Goal: Task Accomplishment & Management: Complete application form

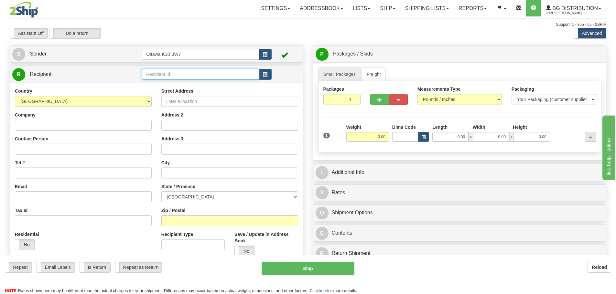
click at [198, 80] on input "text" at bounding box center [200, 74] width 117 height 11
type input "910598"
click at [214, 32] on div "Assistant On Assistant Off Do a return Do a return" at bounding box center [131, 33] width 252 height 11
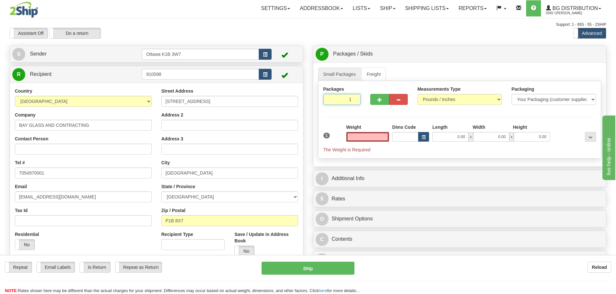
type input "0.00"
drag, startPoint x: 344, startPoint y: 95, endPoint x: 368, endPoint y: 112, distance: 28.7
click at [367, 112] on div "Packages 1 1 Measurements Type" at bounding box center [459, 120] width 283 height 78
type input "6"
click at [437, 43] on div "Toggle navigation Settings Shipping Preferences Fields Preferences New" at bounding box center [308, 172] width 616 height 344
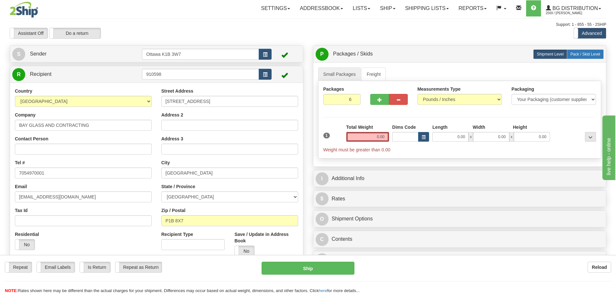
click at [590, 52] on span "Pack / Skid Level" at bounding box center [585, 54] width 30 height 5
radio input "true"
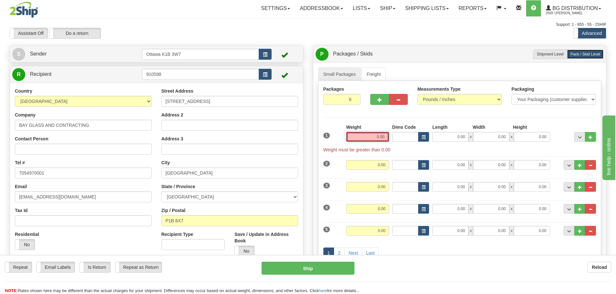
click at [368, 137] on input "0.00" at bounding box center [367, 137] width 43 height 10
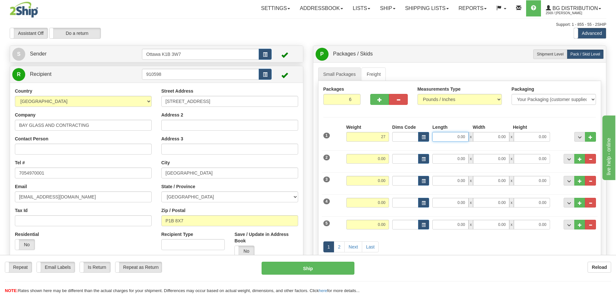
type input "27.00"
click at [449, 141] on input "0.00" at bounding box center [450, 137] width 36 height 10
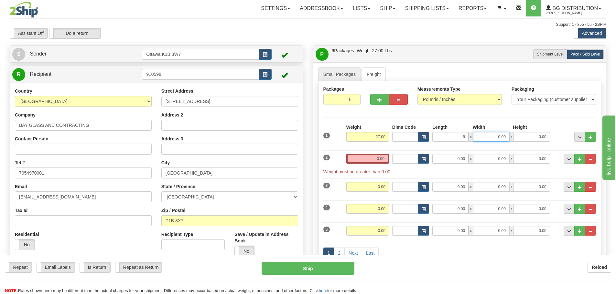
type input "9.00"
type input "17.00"
click at [369, 158] on input "0.00" at bounding box center [367, 159] width 43 height 10
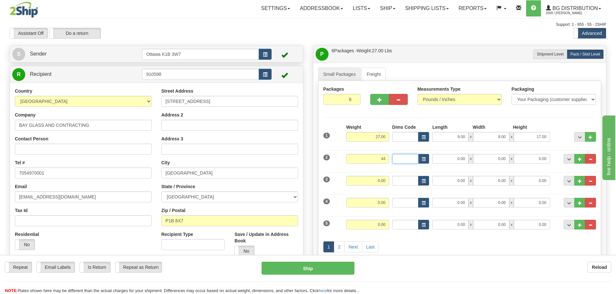
type input "44.00"
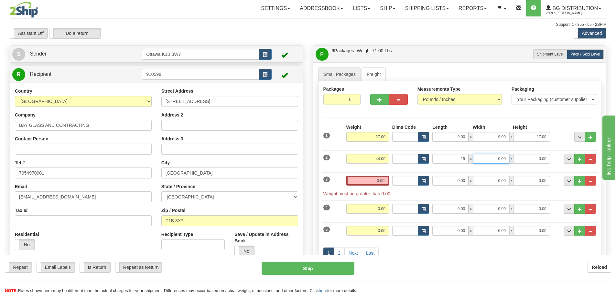
type input "15.00"
type input "17.00"
drag, startPoint x: 447, startPoint y: 161, endPoint x: 484, endPoint y: 164, distance: 37.0
click at [474, 163] on div "15.00 x 17.00 x 0.00" at bounding box center [490, 159] width 117 height 10
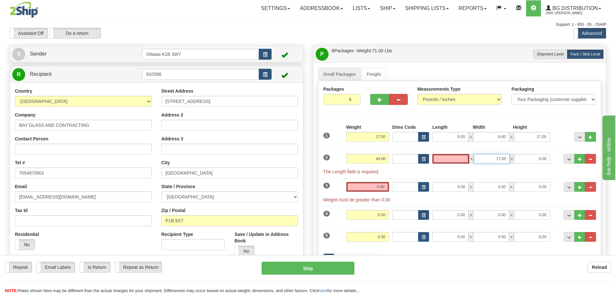
type input "0.00"
drag, startPoint x: 485, startPoint y: 162, endPoint x: 573, endPoint y: 170, distance: 88.3
click at [573, 170] on div "1 Weight 27.00 Dims Code" at bounding box center [459, 204] width 273 height 160
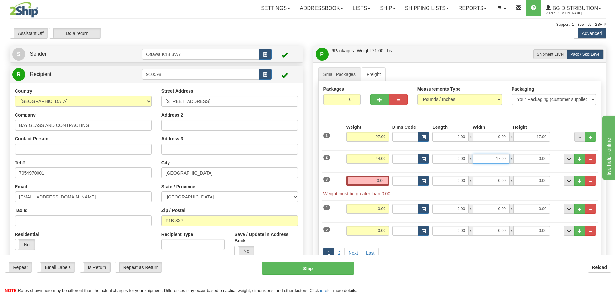
paste input "5"
type input "15.00"
click at [530, 159] on input "0.00" at bounding box center [532, 159] width 36 height 10
type input "17.00"
click at [452, 156] on input "0.00" at bounding box center [450, 159] width 36 height 10
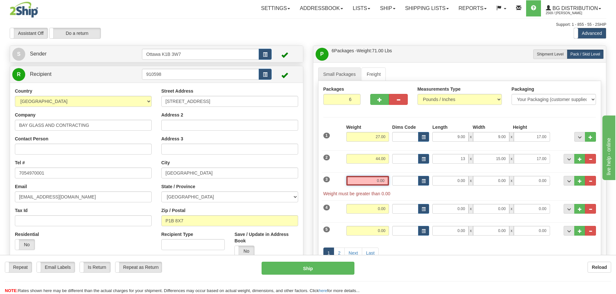
type input "13.00"
click at [370, 181] on input "0.00" at bounding box center [367, 181] width 43 height 10
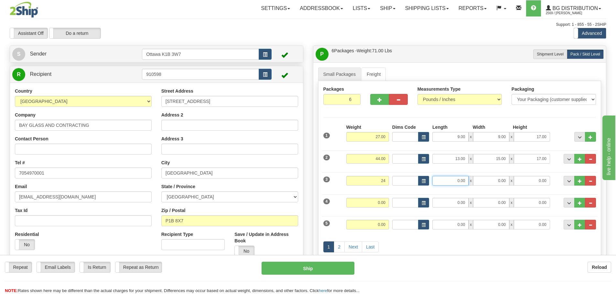
click at [444, 184] on input "0.00" at bounding box center [450, 181] width 36 height 10
type input "24.00"
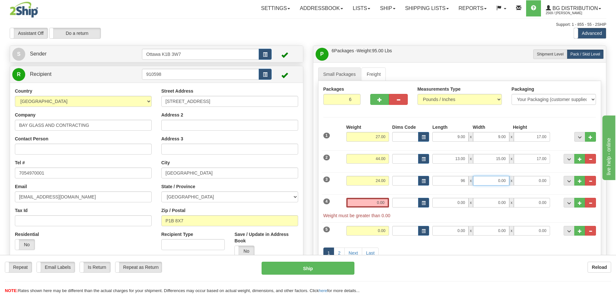
type input "96.00"
type input "7.00"
type input "6.00"
click at [377, 206] on input "0.00" at bounding box center [367, 203] width 43 height 10
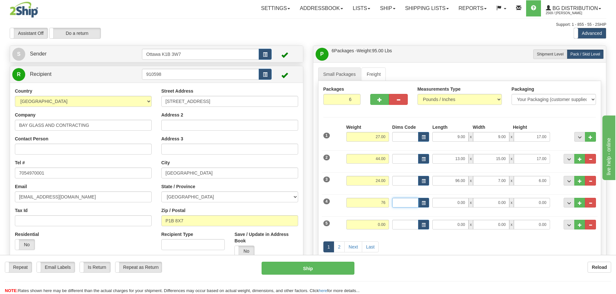
type input "76.00"
drag, startPoint x: 368, startPoint y: 202, endPoint x: 413, endPoint y: 212, distance: 46.3
click at [403, 210] on div "4 Weight 76.00 Dims Code Length Width Height" at bounding box center [460, 202] width 276 height 22
type input "16.00"
click at [445, 203] on input "0.00" at bounding box center [450, 203] width 36 height 10
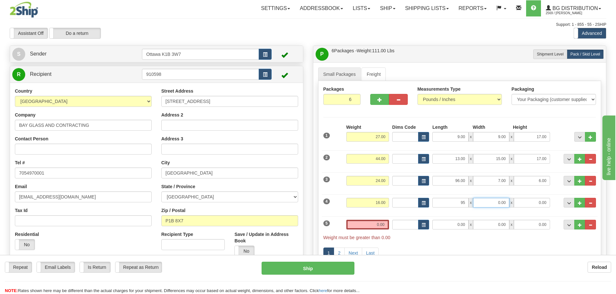
type input "95.00"
click at [484, 202] on input "0.00" at bounding box center [491, 203] width 36 height 10
type input "5.00"
click at [364, 227] on input "0.00" at bounding box center [367, 225] width 43 height 10
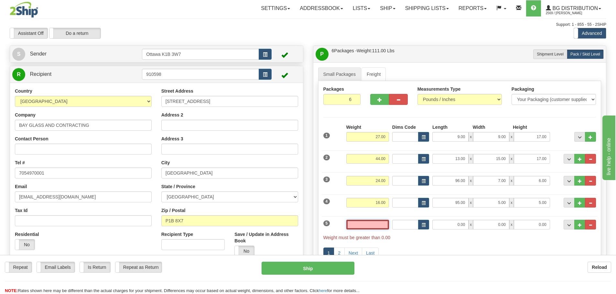
type input "5"
type input "36.00"
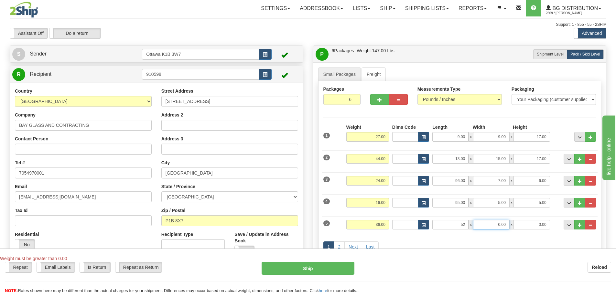
type input "52.00"
type input "11.00"
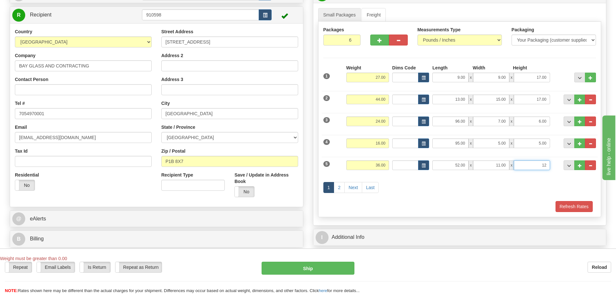
scroll to position [65, 0]
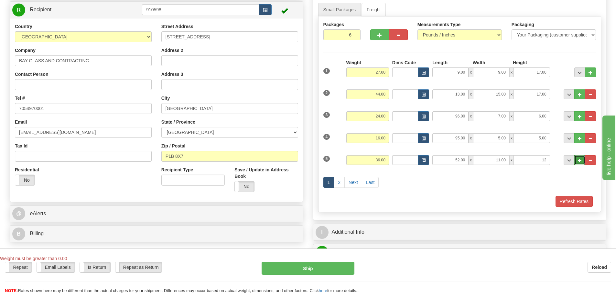
type input "12.00"
click at [581, 162] on span "..." at bounding box center [580, 161] width 4 height 4
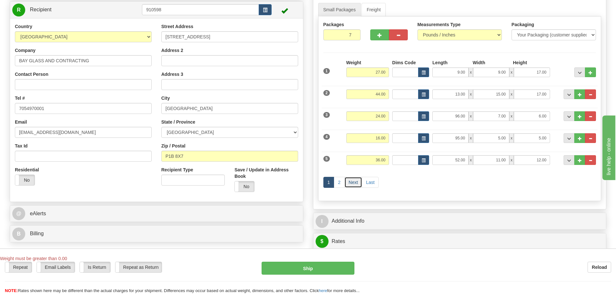
click at [349, 181] on link "Next" at bounding box center [353, 182] width 18 height 11
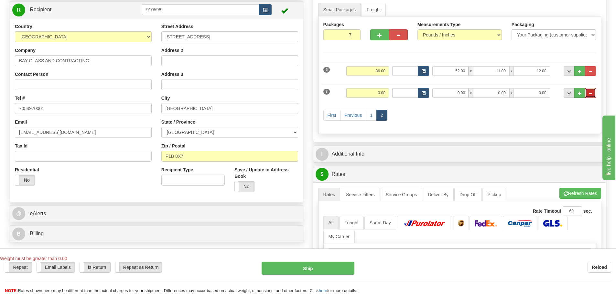
click at [590, 92] on span "..." at bounding box center [590, 94] width 4 height 4
type input "6"
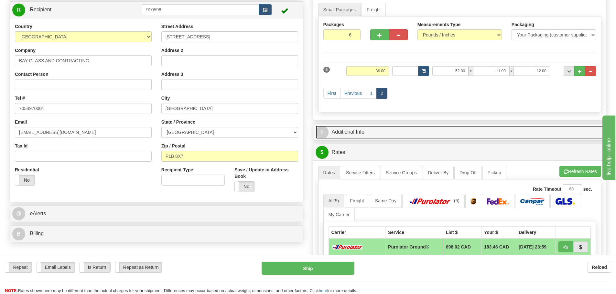
click at [394, 130] on link "I Additional Info" at bounding box center [459, 132] width 288 height 13
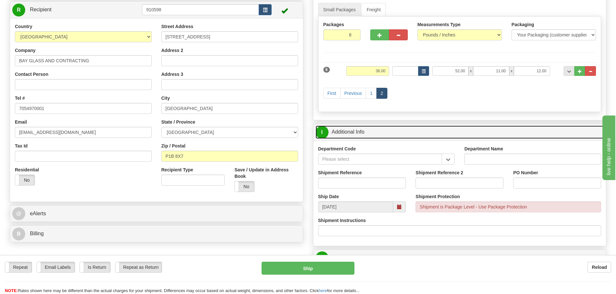
click at [400, 130] on link "I Additional Info" at bounding box center [459, 132] width 288 height 13
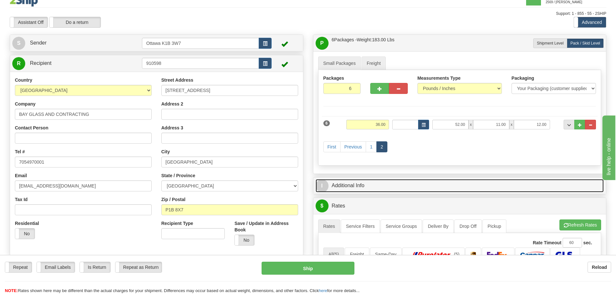
scroll to position [0, 0]
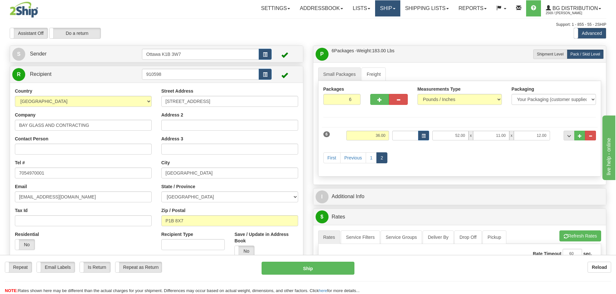
click at [387, 15] on link "Ship" at bounding box center [387, 8] width 25 height 16
drag, startPoint x: 365, startPoint y: 138, endPoint x: 406, endPoint y: 138, distance: 41.7
click at [406, 138] on div "6 Weight 36.00 Dims Code Length Width Height" at bounding box center [460, 135] width 276 height 22
drag, startPoint x: 451, startPoint y: 133, endPoint x: 511, endPoint y: 130, distance: 60.2
click at [506, 130] on div "6 Weight 36.00 Dims Code Length Width Height" at bounding box center [460, 135] width 276 height 22
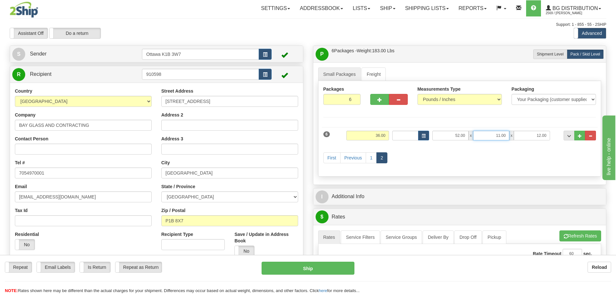
drag, startPoint x: 496, startPoint y: 135, endPoint x: 553, endPoint y: 137, distance: 56.9
click at [550, 137] on div "52.00 x 11.00 x 12.00" at bounding box center [491, 136] width 121 height 10
drag, startPoint x: 526, startPoint y: 136, endPoint x: 620, endPoint y: 148, distance: 94.9
click at [615, 145] on html "Training Course Close Toggle navigation Settings Shipping Preferences New Sende…" at bounding box center [308, 147] width 616 height 294
type input "0.00"
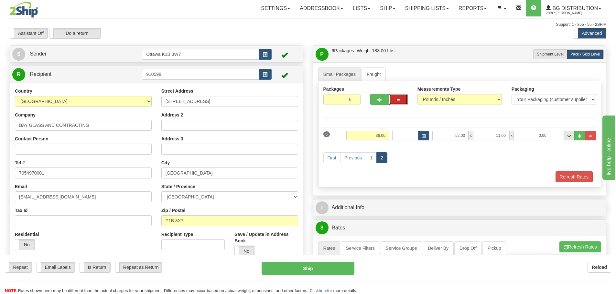
click at [405, 102] on button "button" at bounding box center [398, 99] width 19 height 11
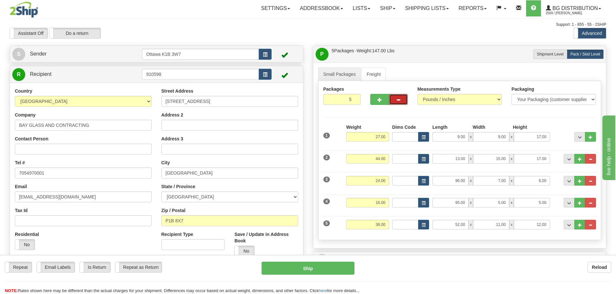
click at [405, 102] on button "button" at bounding box center [398, 99] width 19 height 11
type input "4"
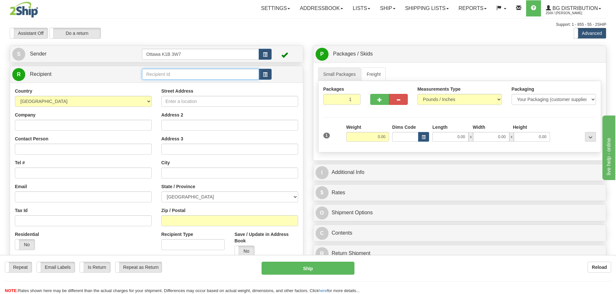
click at [186, 79] on input "text" at bounding box center [200, 74] width 117 height 11
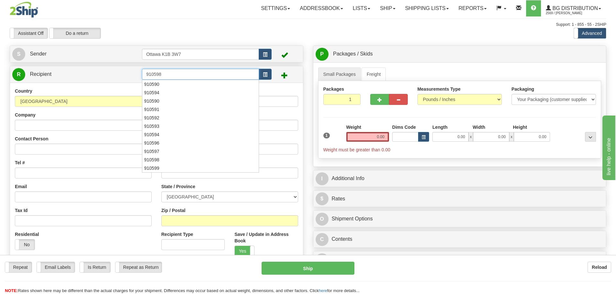
type input "910598"
click at [224, 35] on div "Assistant On Assistant Off Do a return Do a return" at bounding box center [131, 33] width 252 height 11
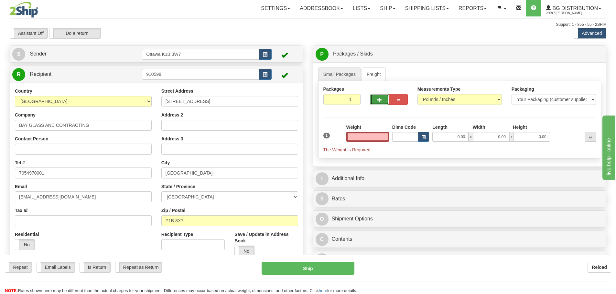
type input "0.00"
click at [381, 102] on span "button" at bounding box center [379, 100] width 5 height 4
type input "3"
click at [573, 54] on span "Pack / Skid Level" at bounding box center [585, 54] width 30 height 5
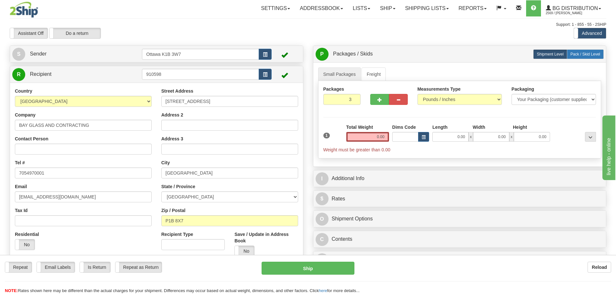
radio input "true"
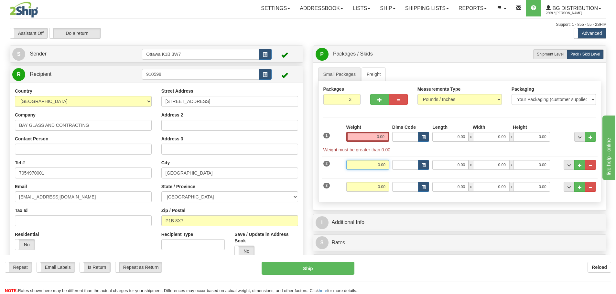
click at [363, 166] on input "0.00" at bounding box center [367, 165] width 43 height 10
paste input "36.00"
type input "36.00"
click at [593, 190] on button "..." at bounding box center [590, 187] width 11 height 10
type input "2"
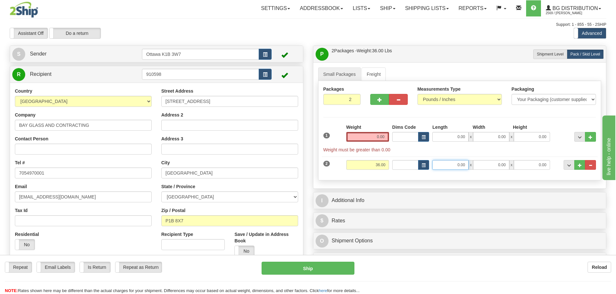
click at [449, 164] on input "0.00" at bounding box center [450, 165] width 36 height 10
paste input "52.00"
type input "52.00"
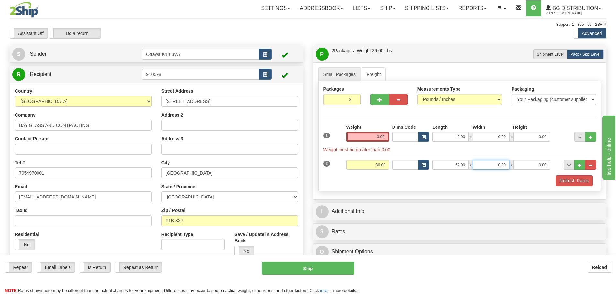
click at [491, 166] on input "0.00" at bounding box center [491, 165] width 36 height 10
paste input "11.00"
type input "11.00"
click at [524, 167] on input "0.00" at bounding box center [532, 165] width 36 height 10
paste input "12.00"
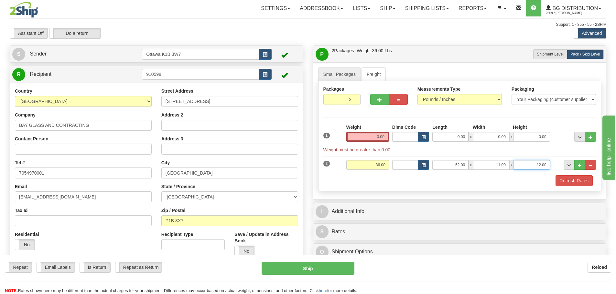
type input "12.00"
click at [358, 136] on input "0.00" at bounding box center [367, 137] width 43 height 10
type input "0.00"
click at [582, 164] on button "..." at bounding box center [579, 165] width 11 height 10
type input "3"
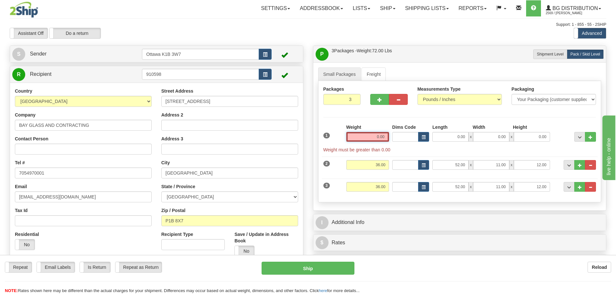
click at [356, 135] on input "0.00" at bounding box center [367, 137] width 43 height 10
type input "0.00"
click at [363, 135] on input "0.00" at bounding box center [367, 137] width 43 height 10
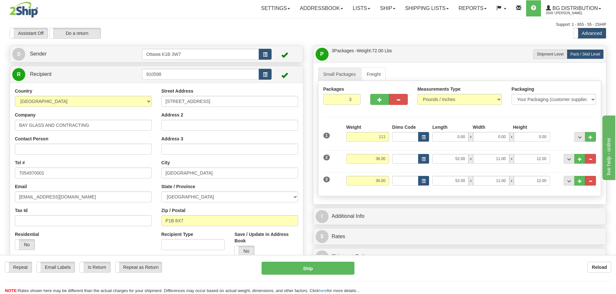
type input "111.00"
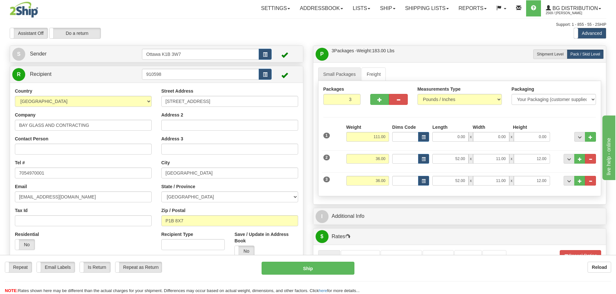
click at [399, 122] on div "Packages 3 3 Measurements Type" at bounding box center [459, 138] width 283 height 115
click at [446, 134] on input "0.00" at bounding box center [450, 137] width 36 height 10
type input "0.00"
click at [371, 74] on link "Freight" at bounding box center [373, 75] width 25 height 14
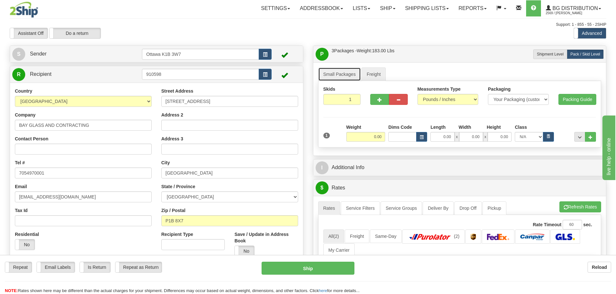
click at [334, 72] on link "Small Packages" at bounding box center [339, 75] width 43 height 14
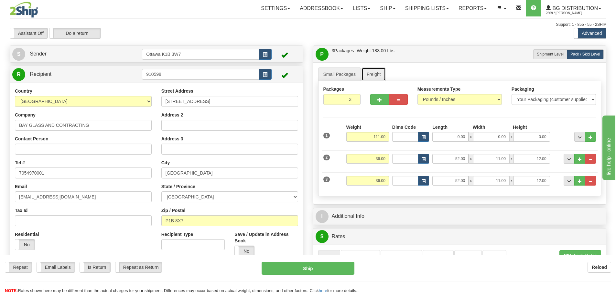
click at [376, 79] on link "Freight" at bounding box center [373, 75] width 25 height 14
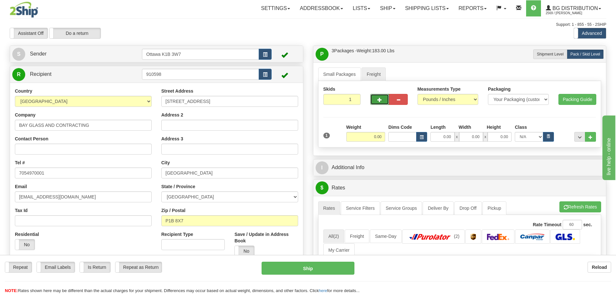
click at [383, 100] on button "button" at bounding box center [379, 99] width 19 height 11
type input "2"
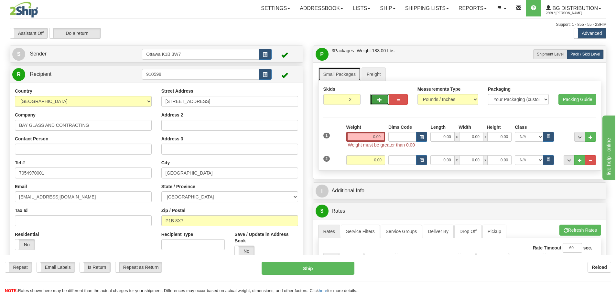
click at [349, 68] on link "Small Packages" at bounding box center [339, 75] width 43 height 14
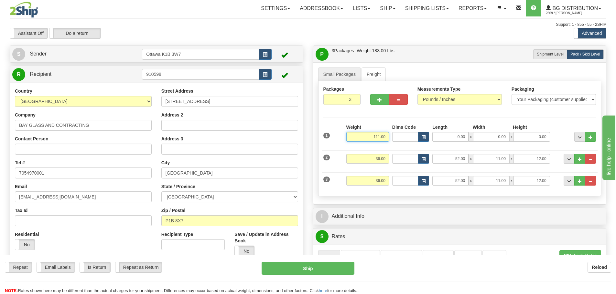
drag, startPoint x: 366, startPoint y: 139, endPoint x: 487, endPoint y: 132, distance: 121.4
click at [473, 130] on div "1 Weight 111.00 Dims Code x" at bounding box center [460, 135] width 276 height 23
click at [379, 74] on link "Freight" at bounding box center [373, 75] width 25 height 14
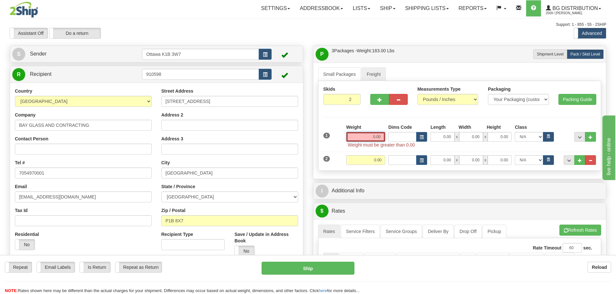
click at [368, 139] on input "0.00" at bounding box center [365, 137] width 39 height 10
paste input "111.00"
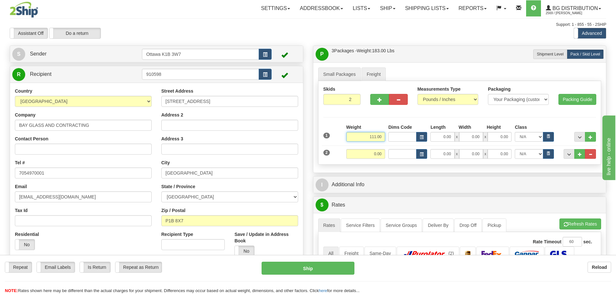
type input "111.00"
click at [346, 75] on link "Small Packages" at bounding box center [339, 75] width 43 height 14
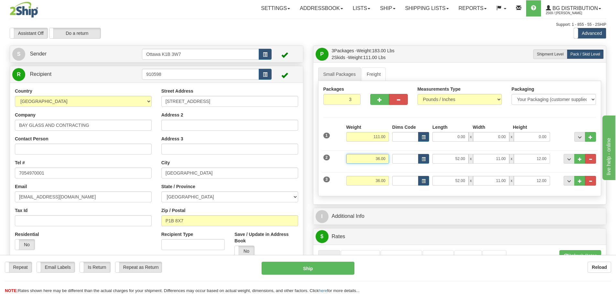
drag, startPoint x: 370, startPoint y: 159, endPoint x: 457, endPoint y: 166, distance: 87.6
click at [457, 166] on div "2 Weight 36.00 Dims Code Length Width Height" at bounding box center [460, 158] width 276 height 22
click at [370, 75] on link "Freight" at bounding box center [373, 75] width 25 height 14
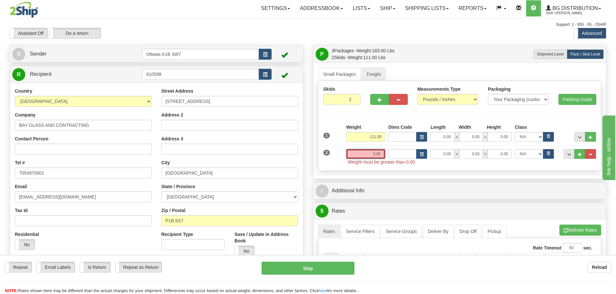
click at [372, 156] on input "0.00" at bounding box center [365, 154] width 39 height 10
paste input "36.00"
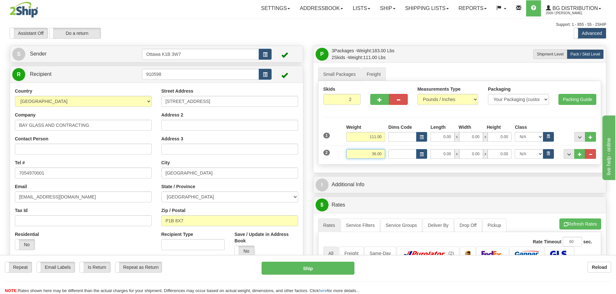
type input "36.00"
click at [348, 74] on link "Small Packages" at bounding box center [339, 75] width 43 height 14
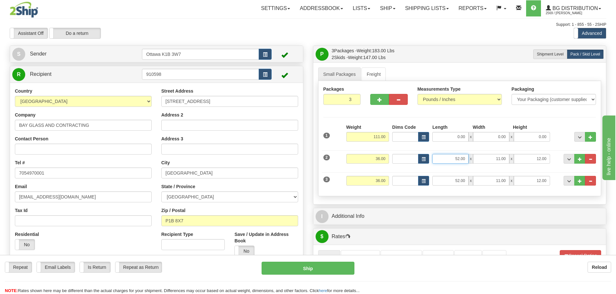
drag, startPoint x: 445, startPoint y: 159, endPoint x: 523, endPoint y: 166, distance: 77.9
click at [521, 166] on div "2 Weight 36.00 Dims Code Length Width Height" at bounding box center [460, 158] width 276 height 22
click at [375, 73] on link "Freight" at bounding box center [373, 75] width 25 height 14
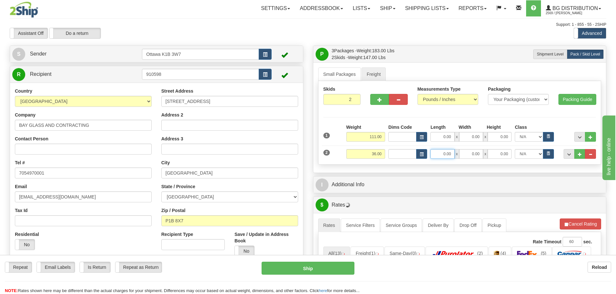
click at [439, 158] on input "0.00" at bounding box center [442, 154] width 24 height 10
paste input "52.00"
type input "52.00"
click at [330, 74] on link "Small Packages" at bounding box center [339, 75] width 43 height 14
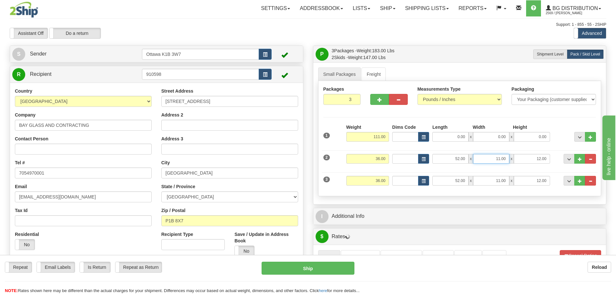
drag, startPoint x: 516, startPoint y: 164, endPoint x: 567, endPoint y: 169, distance: 51.3
click at [566, 169] on div "1 Weight 111.00 Dims Code" at bounding box center [459, 157] width 273 height 67
click at [364, 75] on link "Freight" at bounding box center [373, 75] width 25 height 14
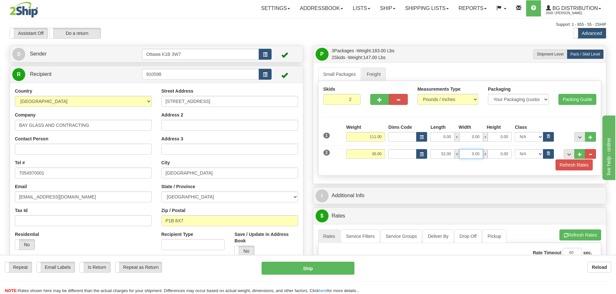
click at [463, 153] on input "0.00" at bounding box center [471, 154] width 24 height 10
paste input "11.00"
type input "11.00"
click at [498, 154] on input "0.00" at bounding box center [499, 154] width 24 height 10
type input "12.00"
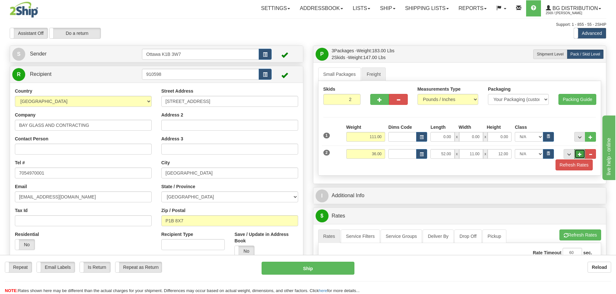
click at [583, 155] on button "..." at bounding box center [579, 154] width 11 height 10
type input "3"
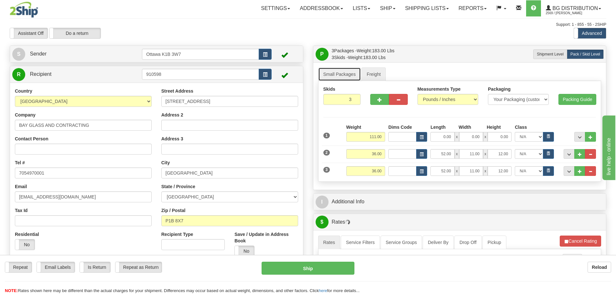
click at [346, 73] on link "Small Packages" at bounding box center [339, 75] width 43 height 14
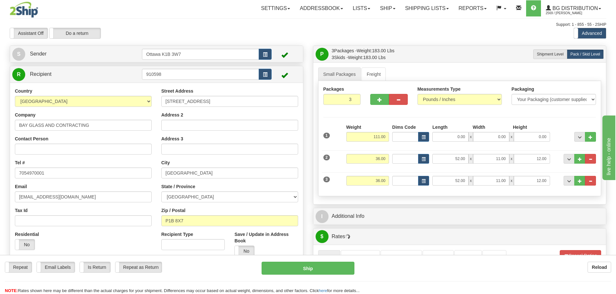
click at [590, 175] on div "3 Weight 36.00 Dims Code Length Width Height" at bounding box center [460, 180] width 276 height 22
click at [592, 180] on span "..." at bounding box center [590, 182] width 4 height 4
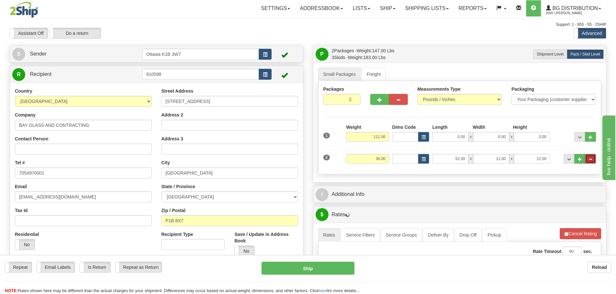
click at [590, 159] on span "..." at bounding box center [590, 160] width 4 height 4
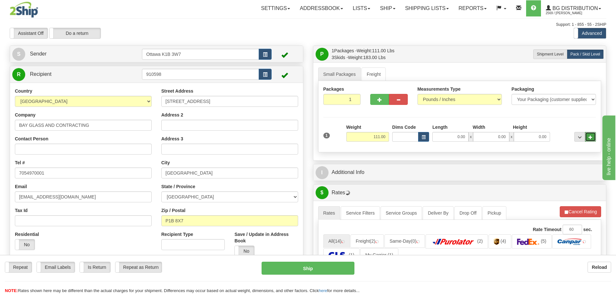
click at [589, 137] on span "..." at bounding box center [590, 138] width 4 height 4
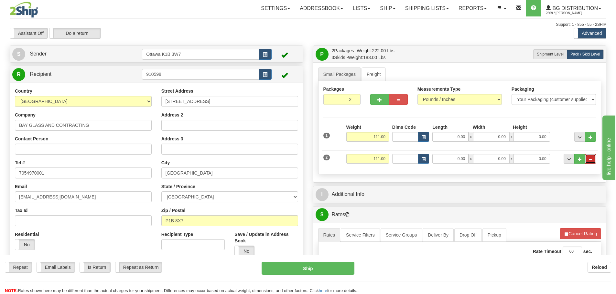
click at [589, 162] on button "..." at bounding box center [590, 159] width 11 height 10
type input "1"
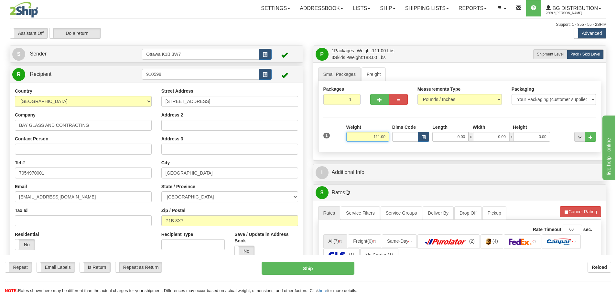
drag, startPoint x: 367, startPoint y: 138, endPoint x: 511, endPoint y: 156, distance: 145.3
click at [482, 160] on div "Small Packages Freight Packages 1 1 Measurements Type" at bounding box center [459, 111] width 293 height 98
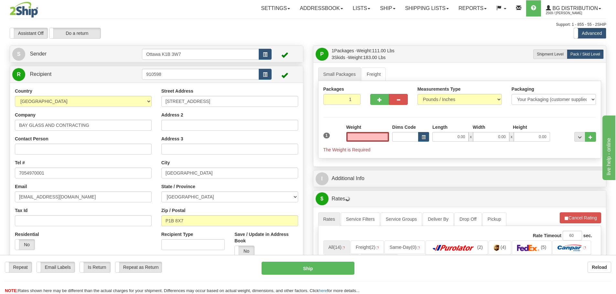
type input "0.00"
click at [427, 119] on div "Packages 1 1 Measurements Type" at bounding box center [459, 120] width 283 height 78
click at [379, 76] on link "Freight" at bounding box center [373, 75] width 25 height 14
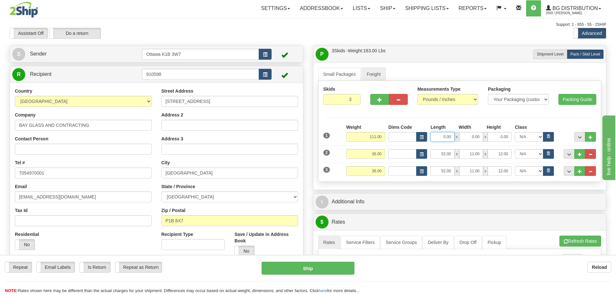
click at [446, 134] on input "0.00" at bounding box center [442, 137] width 24 height 10
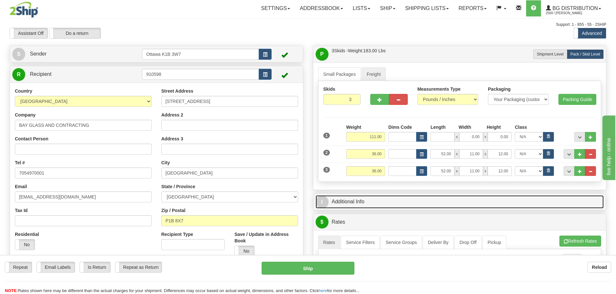
type input "0.00"
click at [432, 202] on link "I Additional Info" at bounding box center [459, 202] width 288 height 13
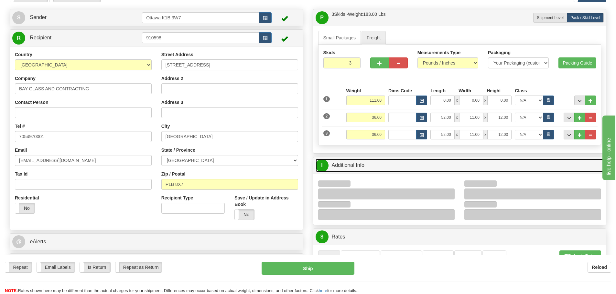
scroll to position [65, 0]
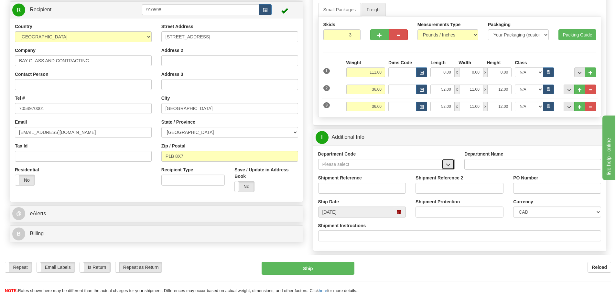
click at [448, 167] on button "button" at bounding box center [448, 164] width 13 height 11
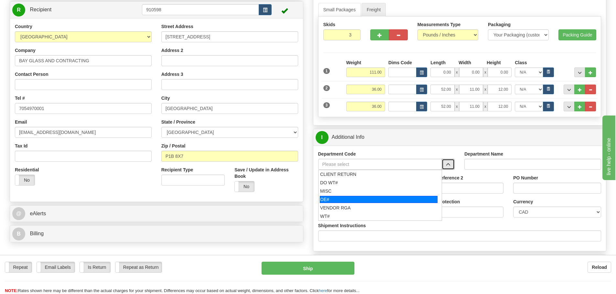
click at [411, 197] on div "OE#" at bounding box center [379, 199] width 118 height 7
type input "OE#"
type input "ORDERS"
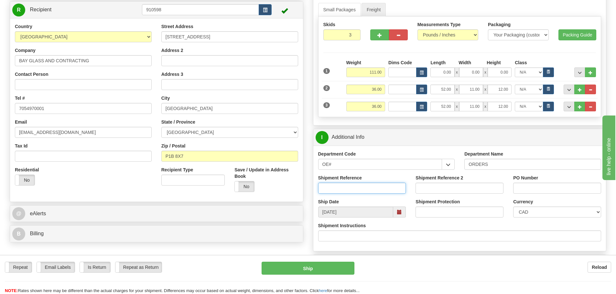
click at [380, 188] on input "Shipment Reference" at bounding box center [362, 188] width 88 height 11
type input "10197289-00"
click at [516, 186] on input "PO Number" at bounding box center [557, 188] width 88 height 11
type input "25157"
click at [447, 73] on input "0.00" at bounding box center [442, 73] width 24 height 10
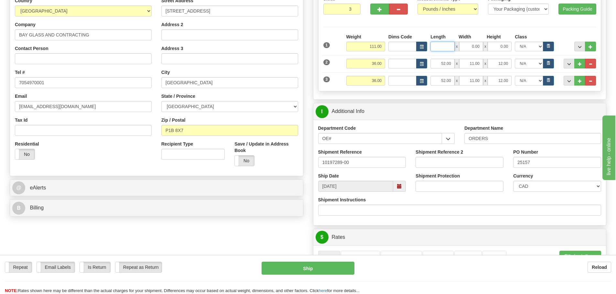
scroll to position [32, 0]
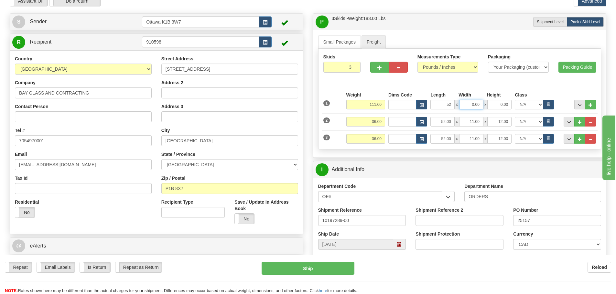
type input "52.00"
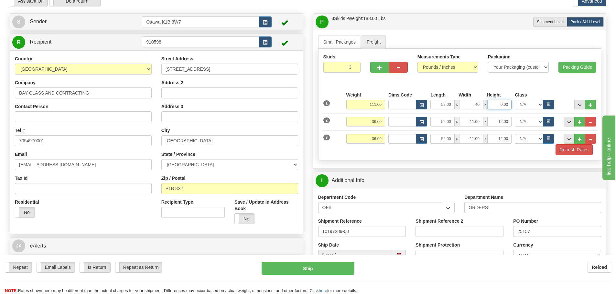
type input "40.00"
type input "14.00"
select select "70.0"
click at [499, 103] on input "14.00" at bounding box center [499, 105] width 24 height 10
type input "17.00"
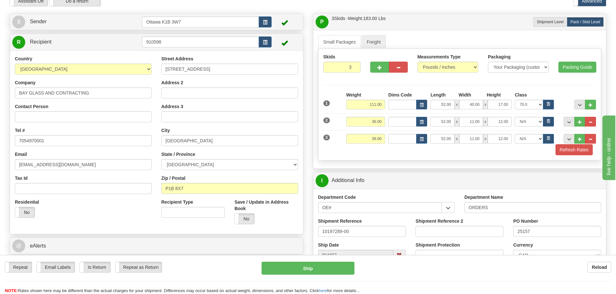
click at [514, 95] on div "Class" at bounding box center [529, 96] width 32 height 8
click at [524, 107] on select "N/A 50.0 55.0 60.0 65.0 70.0 85.0 92.5 100.0 125.0 175.0 250.0 300.0 400.0" at bounding box center [529, 105] width 28 height 10
select select
click at [515, 100] on select "N/A 50.0 55.0 60.0 65.0 70.0 85.0 92.5 100.0 125.0 175.0 250.0 300.0 400.0" at bounding box center [529, 105] width 28 height 10
click at [571, 153] on button "Refresh Rates" at bounding box center [573, 149] width 37 height 11
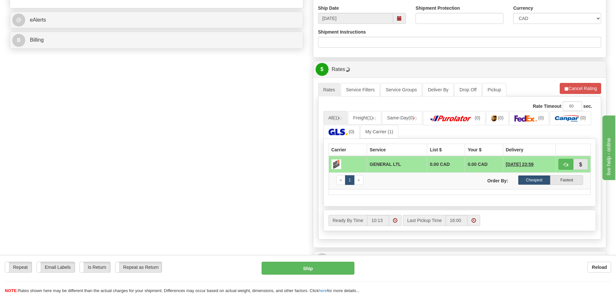
scroll to position [226, 0]
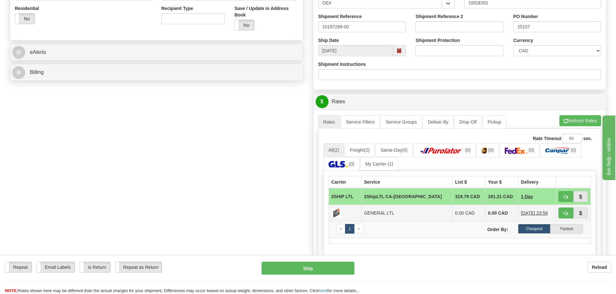
click at [452, 219] on td "0.00 CAD" at bounding box center [468, 213] width 33 height 16
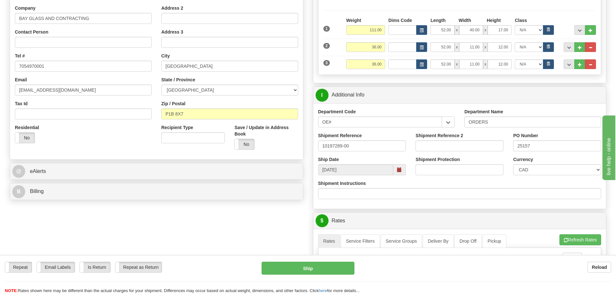
scroll to position [0, 0]
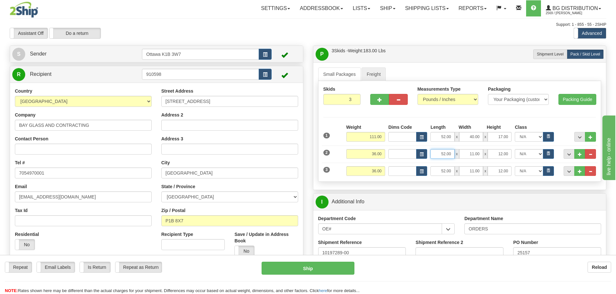
drag, startPoint x: 436, startPoint y: 157, endPoint x: 497, endPoint y: 175, distance: 64.1
click at [494, 173] on div "1 Weight 111.00 Dims Code Length" at bounding box center [459, 150] width 273 height 53
type input "96.00"
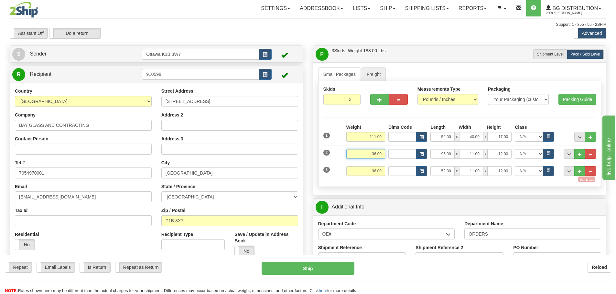
drag, startPoint x: 362, startPoint y: 153, endPoint x: 474, endPoint y: 164, distance: 112.7
click at [474, 164] on div "1 Weight 111.00 Dims Code Length" at bounding box center [459, 153] width 273 height 58
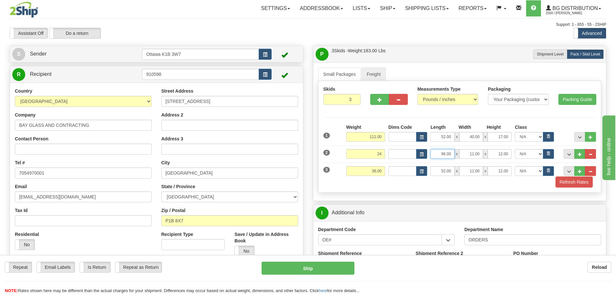
click at [438, 155] on input "96.00" at bounding box center [442, 154] width 24 height 10
type input "24.00"
drag, startPoint x: 467, startPoint y: 153, endPoint x: 540, endPoint y: 168, distance: 74.3
click at [540, 168] on div "1 Weight 111.00 Dims Code Length" at bounding box center [459, 156] width 273 height 64
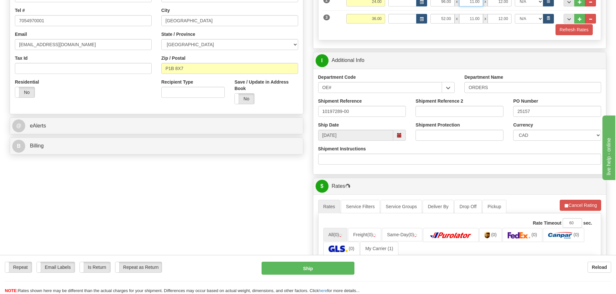
scroll to position [31, 0]
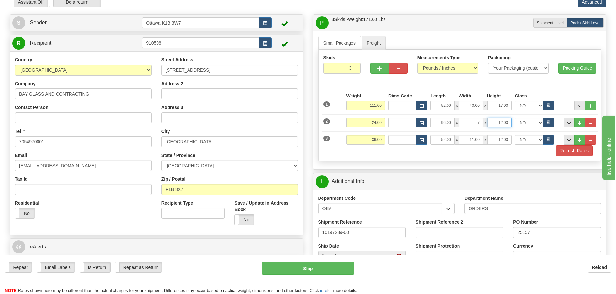
type input "7.00"
type input "6.00"
drag, startPoint x: 361, startPoint y: 138, endPoint x: 589, endPoint y: 164, distance: 229.4
click at [548, 161] on div "Skids 3 3" at bounding box center [459, 106] width 283 height 112
type input "7"
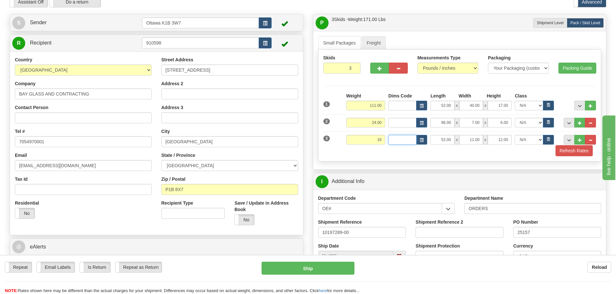
type input "16.00"
type input "95.00"
type input "6.00"
click at [587, 157] on div "Skids 3 3" at bounding box center [459, 106] width 283 height 112
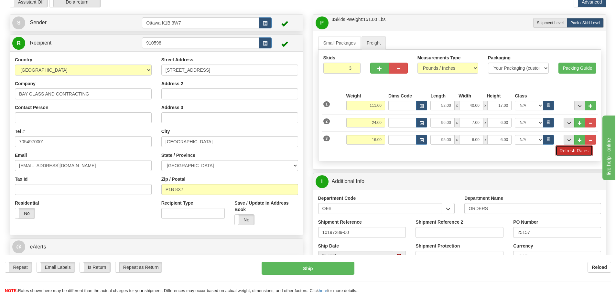
click at [584, 155] on button "Refresh Rates" at bounding box center [573, 150] width 37 height 11
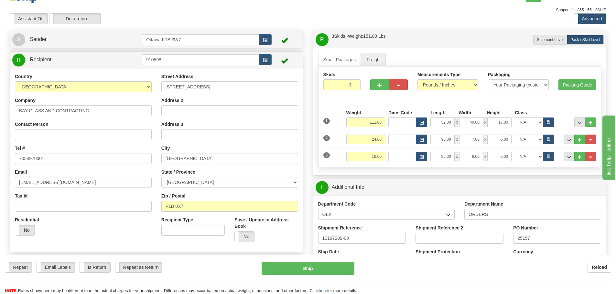
scroll to position [0, 0]
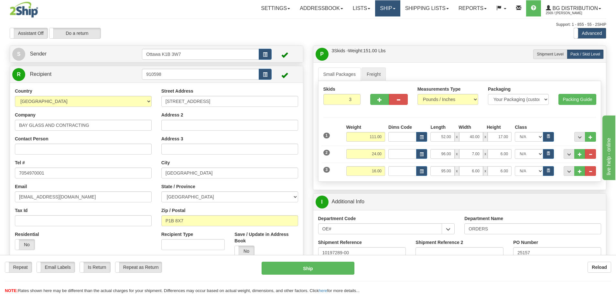
click at [387, 11] on link "Ship" at bounding box center [387, 8] width 25 height 16
click at [380, 27] on ul "Ship Screen" at bounding box center [374, 22] width 52 height 12
click at [389, 12] on link "Ship" at bounding box center [387, 8] width 25 height 16
click at [383, 22] on link "Ship Screen" at bounding box center [374, 22] width 51 height 8
